Goal: Information Seeking & Learning: Learn about a topic

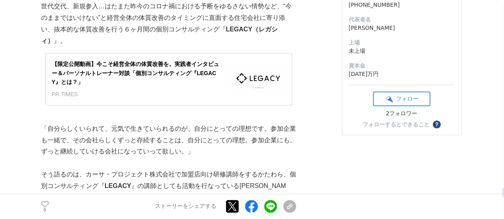
scroll to position [207, 0]
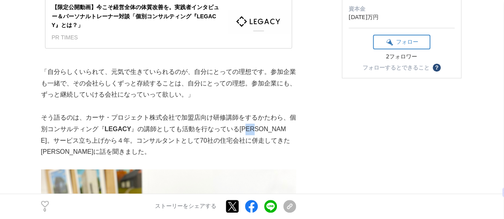
drag, startPoint x: 249, startPoint y: 120, endPoint x: 258, endPoint y: 119, distance: 9.6
click at [258, 119] on p "そう語るのは、カーサ・プロジェクト株式会社で加盟店向け研修講師をするかたわら、個別コンサルティング『 LEGACY 』の講師としても活動を行なっている[PER…" at bounding box center [168, 135] width 255 height 46
copy p "[PERSON_NAME]"
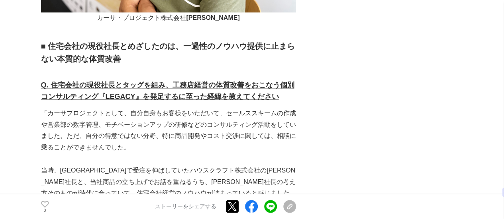
scroll to position [555, 0]
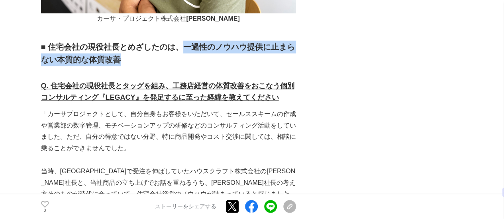
drag, startPoint x: 185, startPoint y: 37, endPoint x: 186, endPoint y: 47, distance: 9.6
click at [186, 47] on h2 "■ 住宅会社の現役社長とめざしたのは、一過性のノウハウ提供に止まらない本質的な体質改善" at bounding box center [168, 53] width 255 height 25
copy strong "一過性のノウハウ提供に止まらない本質的な体質改善"
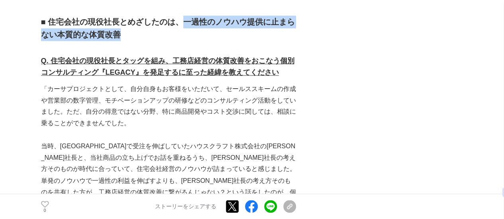
scroll to position [582, 0]
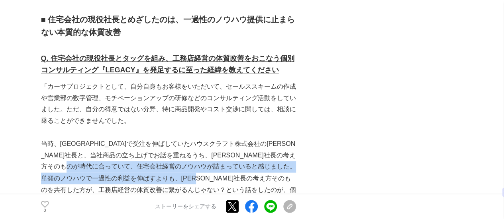
drag, startPoint x: 168, startPoint y: 157, endPoint x: 55, endPoint y: 180, distance: 114.8
click at [55, 180] on p "当時、[GEOGRAPHIC_DATA]で受注を伸ばしていたハウスクラフト株式会社の[PERSON_NAME]社長と、当社商品の立ち上げでお話を重ねるうち、[…" at bounding box center [168, 173] width 255 height 69
copy p "単発のノウハウで一過性の利益を伸ばすよりも、[PERSON_NAME]社長の考え方そのものを共有した方が、工務店経営の体質改善に繋がるんじゃない？"
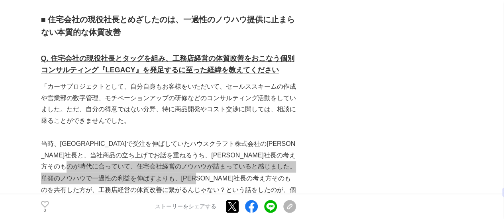
scroll to position [626, 0]
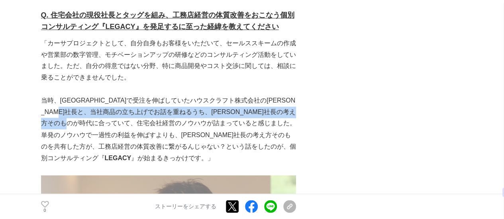
drag, startPoint x: 124, startPoint y: 102, endPoint x: 168, endPoint y: 110, distance: 45.0
click at [168, 110] on p "当時、[GEOGRAPHIC_DATA]で受注を伸ばしていたハウスクラフト株式会社の[PERSON_NAME]社長と、当社商品の立ち上げでお話を重ねるうち、[…" at bounding box center [168, 129] width 255 height 69
copy p "[PERSON_NAME]社長の考え方そのものが時代に合っていて、住宅会社経営のノウハウが詰まっていると感じました。"
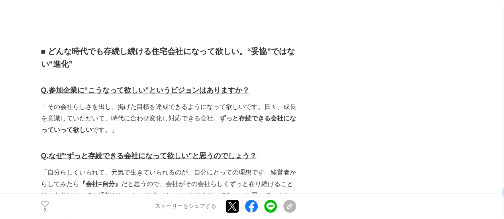
scroll to position [1285, 0]
